Goal: Navigation & Orientation: Find specific page/section

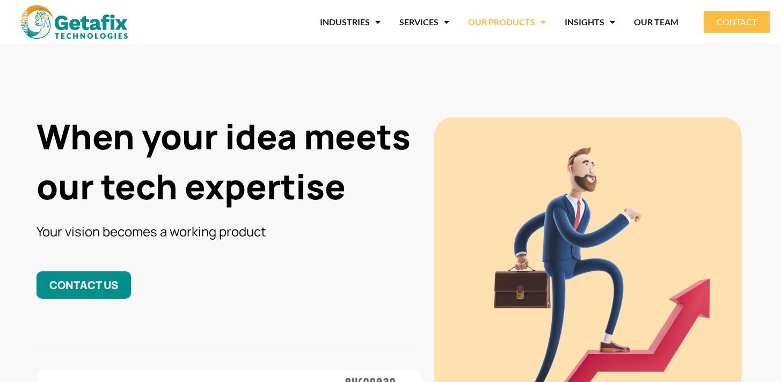
scroll to position [868, 0]
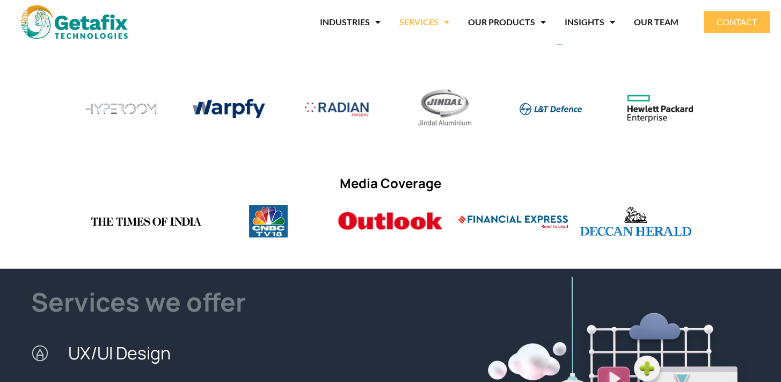
click at [445, 26] on span "Menu" at bounding box center [444, 21] width 11 height 19
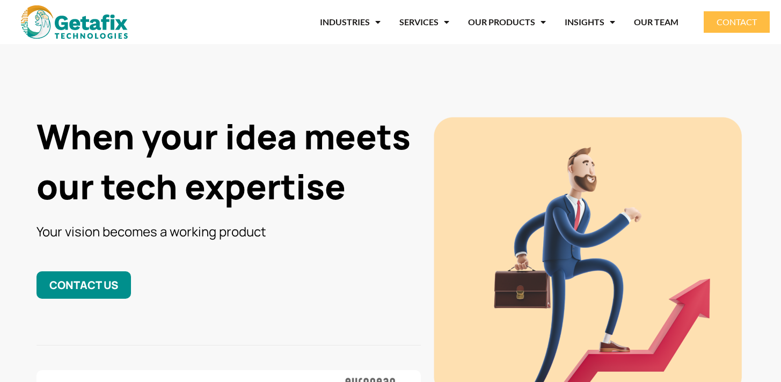
scroll to position [775, 0]
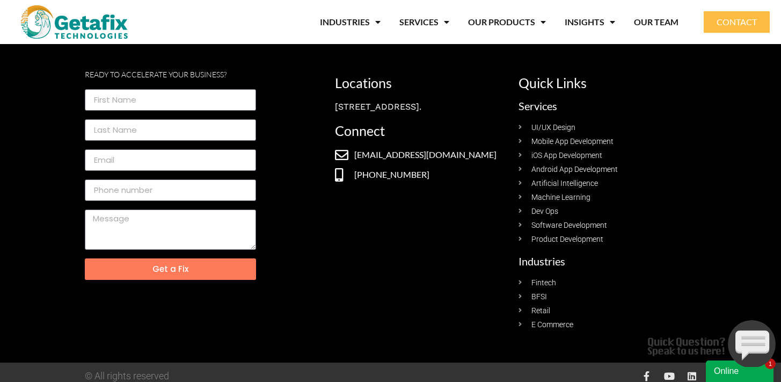
scroll to position [377, 0]
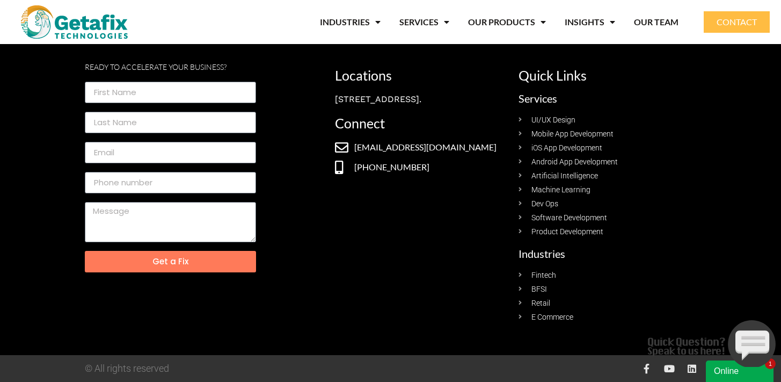
click at [553, 149] on span "iOS App Development" at bounding box center [566, 147] width 74 height 11
